Goal: Use online tool/utility: Utilize a website feature to perform a specific function

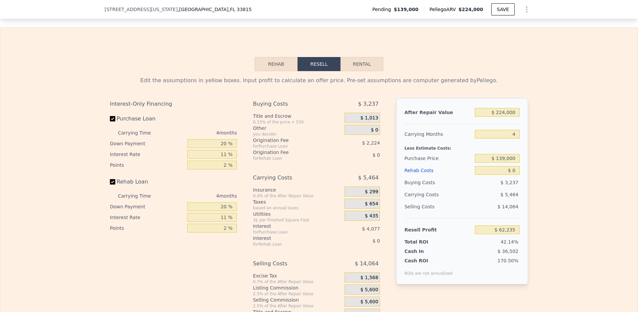
scroll to position [902, 0]
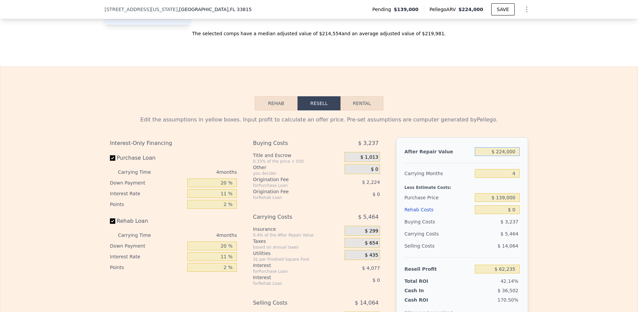
click at [504, 153] on input "$ 224,000" at bounding box center [497, 151] width 45 height 9
type input "$ 2"
type input "-$ 147,950"
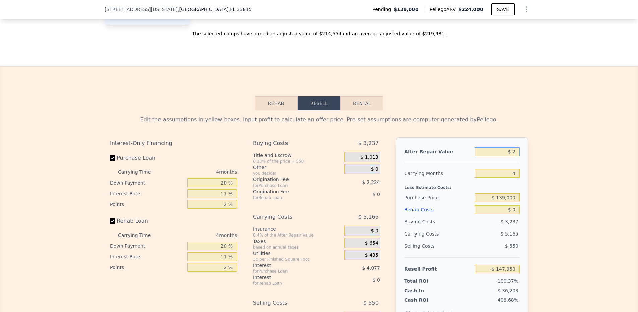
type input "$ 22"
type input "-$ 147,932"
type input "$ 220"
type input "-$ 147,747"
type input "$ 2,200"
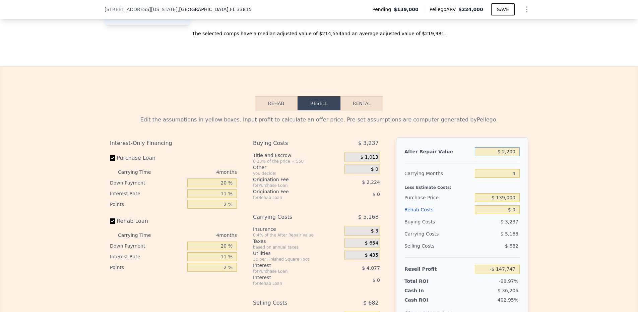
type input "-$ 145,887"
type input "$ 22,000"
type input "-$ 127,308"
type input "$ 220,000"
type input "$ 58,482"
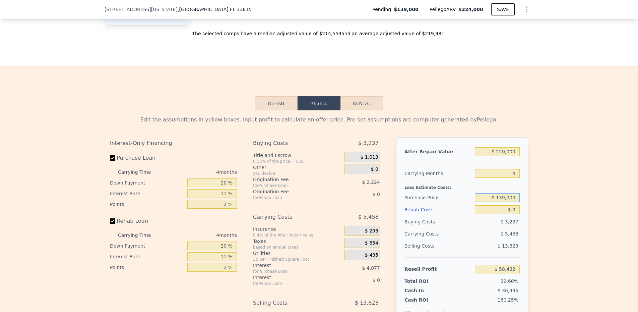
click at [495, 202] on input "$ 139,000" at bounding box center [497, 197] width 45 height 9
type input "$ 105,000"
type input "$ 94,135"
click at [495, 212] on input "$ 0" at bounding box center [497, 209] width 45 height 9
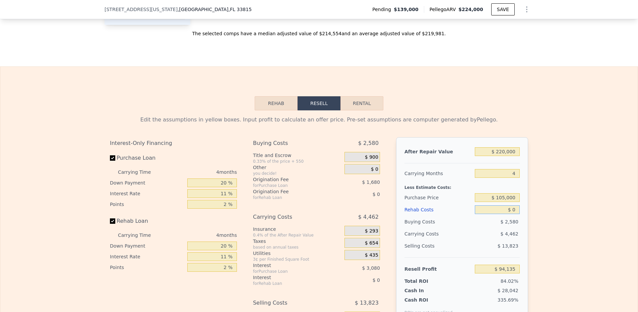
click at [495, 212] on input "$ 0" at bounding box center [497, 209] width 45 height 9
type input "$ 5"
type input "$ 94,130"
type input "$ 50"
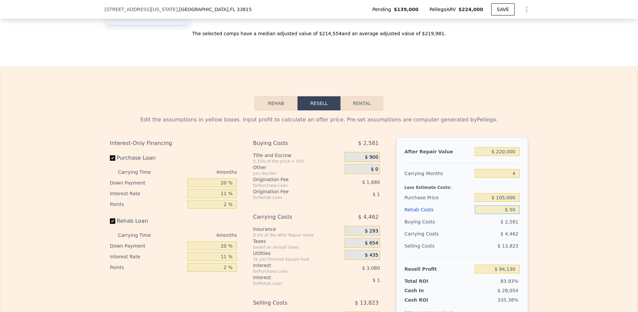
type input "$ 94,084"
type input "$ 500"
type input "$ 93,611"
type input "$ 5,000"
type input "$ 88,907"
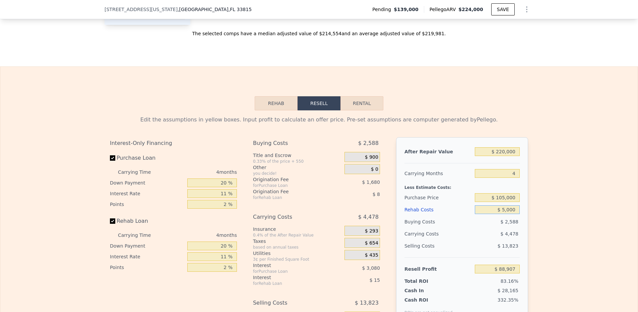
type input "$ 50,000"
type input "$ 41,867"
click at [214, 182] on input "20 %" at bounding box center [212, 182] width 50 height 9
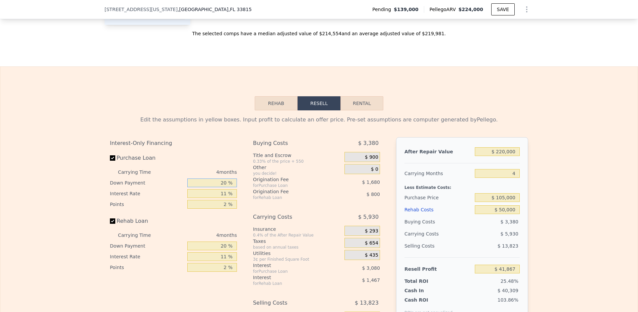
type input "1 %"
type input "$ 40,736"
type input "15 %"
type input "$ 41,570"
type input "15 %"
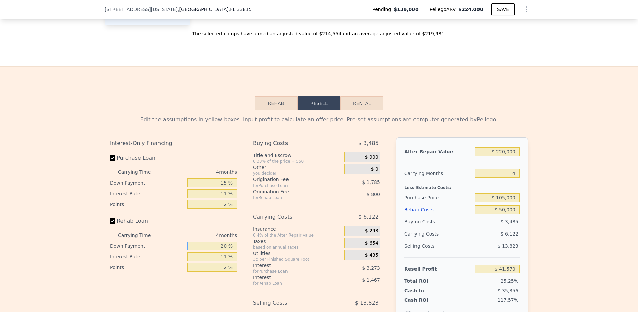
click at [217, 245] on input "20 %" at bounding box center [212, 245] width 50 height 9
type input "1 %"
type input "$ 41,032"
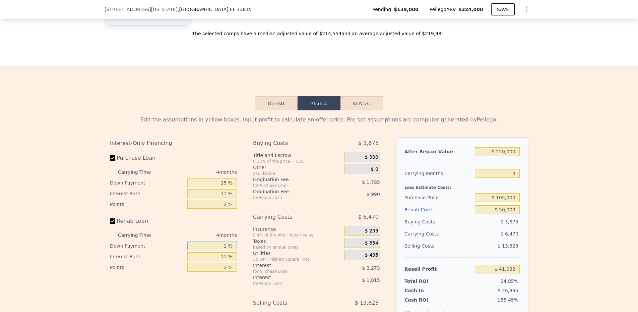
type input "15 %"
type input "$ 41,428"
type input "15 %"
click at [286, 228] on div "Insurance" at bounding box center [297, 228] width 89 height 7
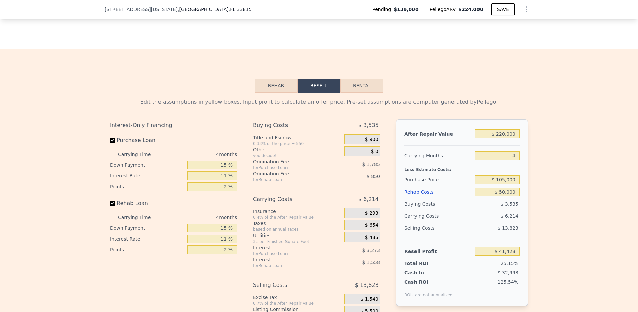
scroll to position [921, 0]
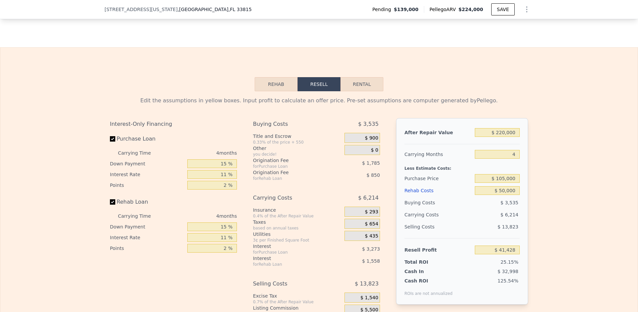
click at [354, 138] on div "$ 900" at bounding box center [362, 138] width 36 height 10
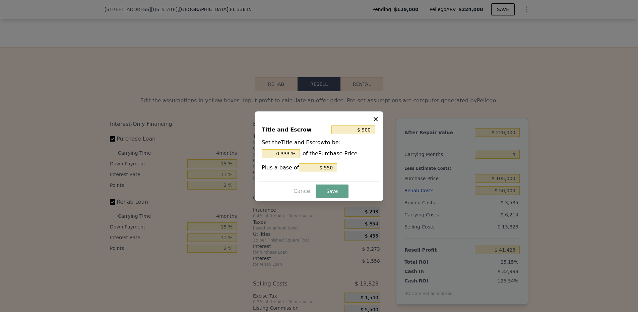
click at [267, 160] on div "Title and Escrow $ 900 Set the Title and Escrow to be: 0.333 % of the Purchase …" at bounding box center [319, 151] width 123 height 62
click at [279, 153] on input "0.333 %" at bounding box center [281, 153] width 38 height 9
type input "$ 2,650"
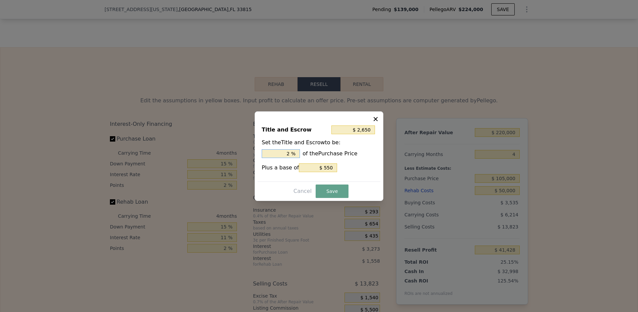
type input "2. %"
type input "$ 3,175"
type input "2.5 %"
click at [330, 164] on input "$ 550" at bounding box center [318, 167] width 38 height 9
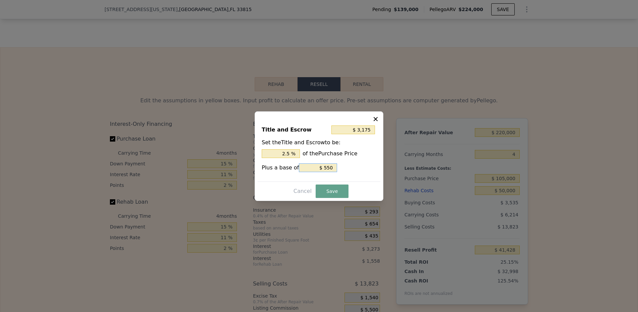
click at [330, 164] on input "$ 550" at bounding box center [318, 167] width 38 height 9
type input "$ 2,625"
type input "$ 0"
click at [328, 191] on button "Save" at bounding box center [332, 190] width 33 height 13
type input "$ 39,703"
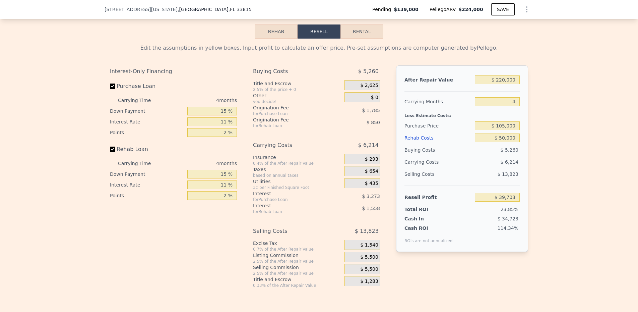
scroll to position [973, 0]
click at [358, 36] on button "Rental" at bounding box center [361, 32] width 43 height 14
select select "30"
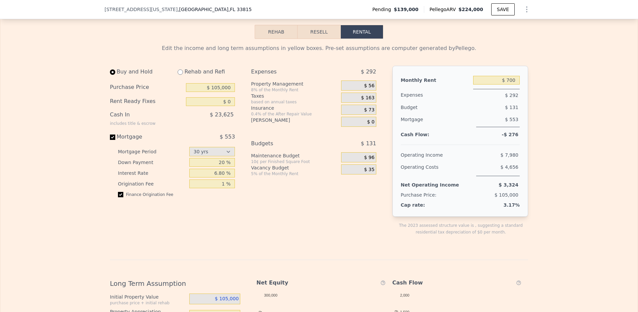
click at [181, 77] on div "Rehab and Refi" at bounding box center [203, 72] width 63 height 12
click at [180, 73] on input "radio" at bounding box center [180, 71] width 5 height 5
radio input "true"
select select "30"
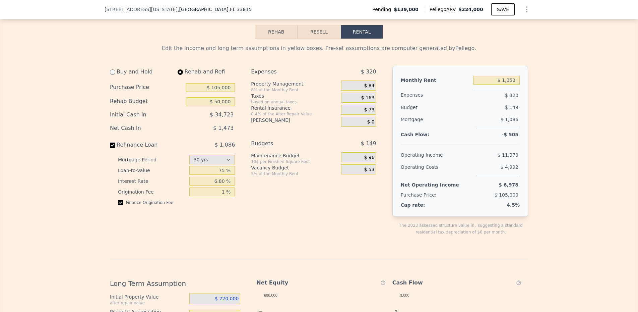
type input "$ 50,000"
click at [504, 78] on input "$ 1,050" at bounding box center [496, 80] width 47 height 9
type input "$ 1,500"
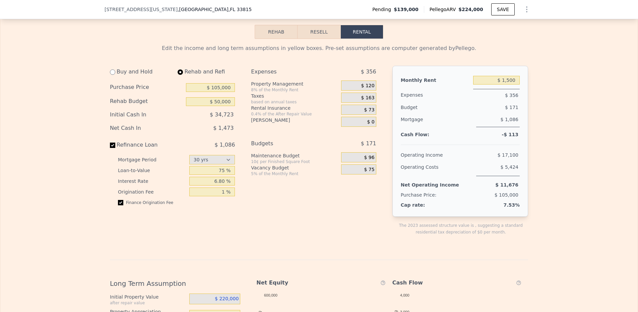
drag, startPoint x: 393, startPoint y: 86, endPoint x: 367, endPoint y: 86, distance: 26.8
click at [393, 86] on div "Monthly Rent $ 1,500 Expenses $ 356 Budget $ 171 Mortgage $ 1,086 Cash Flow: -$…" at bounding box center [460, 141] width 136 height 151
click at [366, 86] on span "$ 120" at bounding box center [367, 86] width 13 height 6
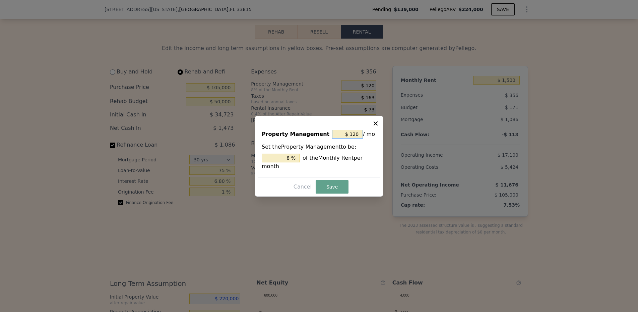
click at [346, 135] on input "$ 120" at bounding box center [347, 134] width 31 height 9
type input "$ 0"
type input "0 %"
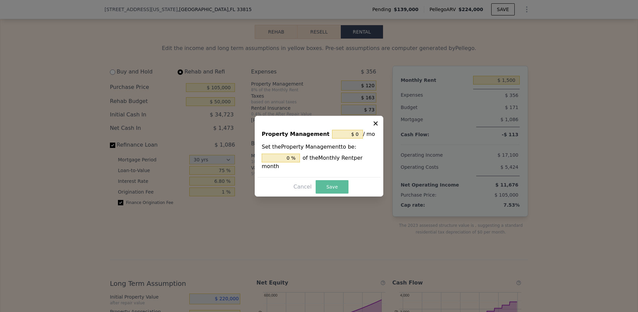
click at [330, 186] on button "Save" at bounding box center [332, 186] width 33 height 13
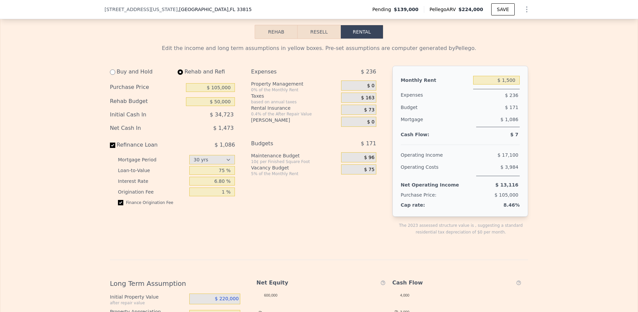
click at [283, 213] on div "Expenses $ 236 Property Management 0% of the Monthly Rent $ 0 Taxes based on an…" at bounding box center [316, 156] width 130 height 180
select select "30"
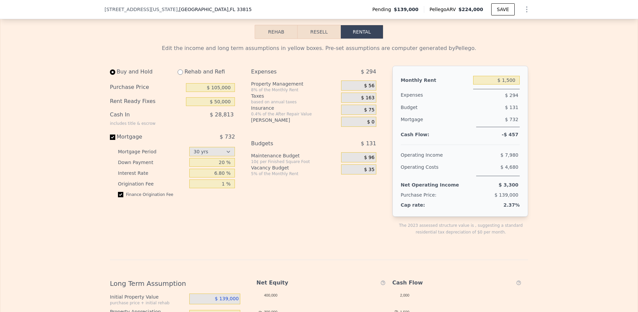
type input "$ 0"
type input "$ 700"
